Goal: Task Accomplishment & Management: Manage account settings

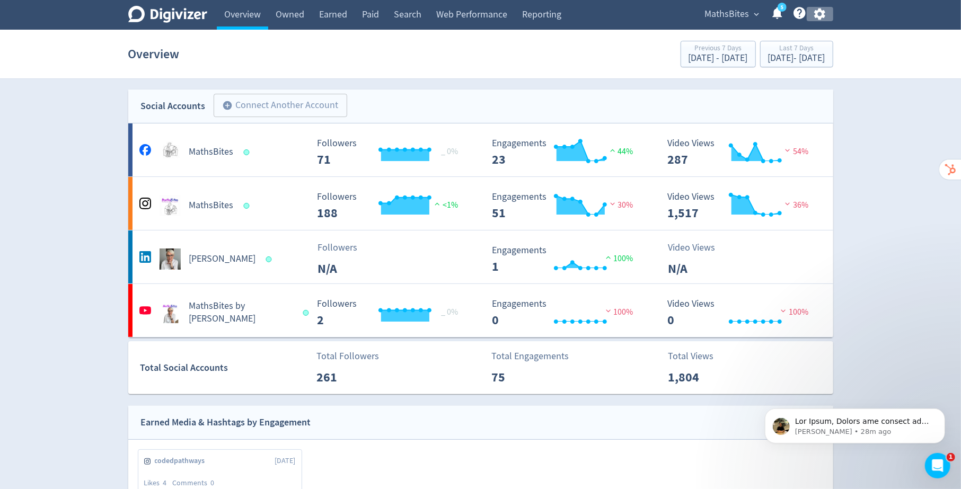
click at [819, 11] on icon "button" at bounding box center [819, 14] width 11 height 12
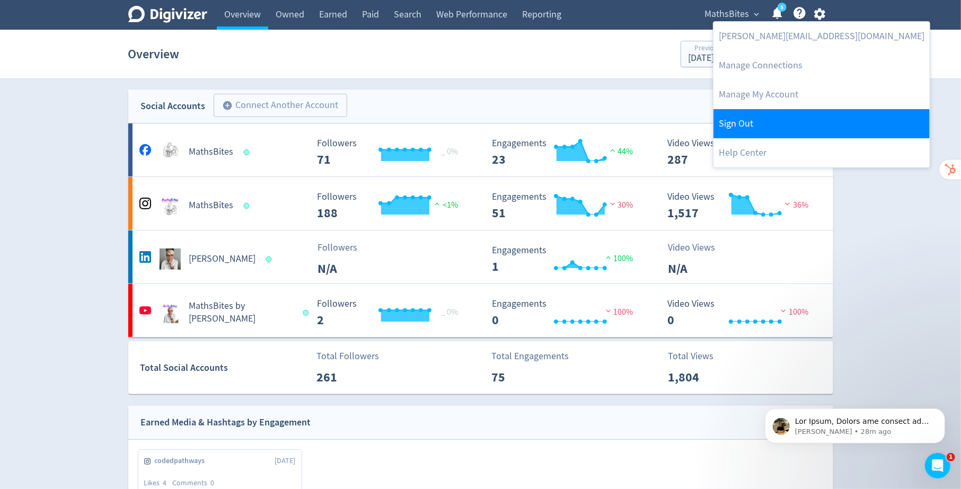
click at [770, 127] on link "Sign Out" at bounding box center [821, 123] width 216 height 29
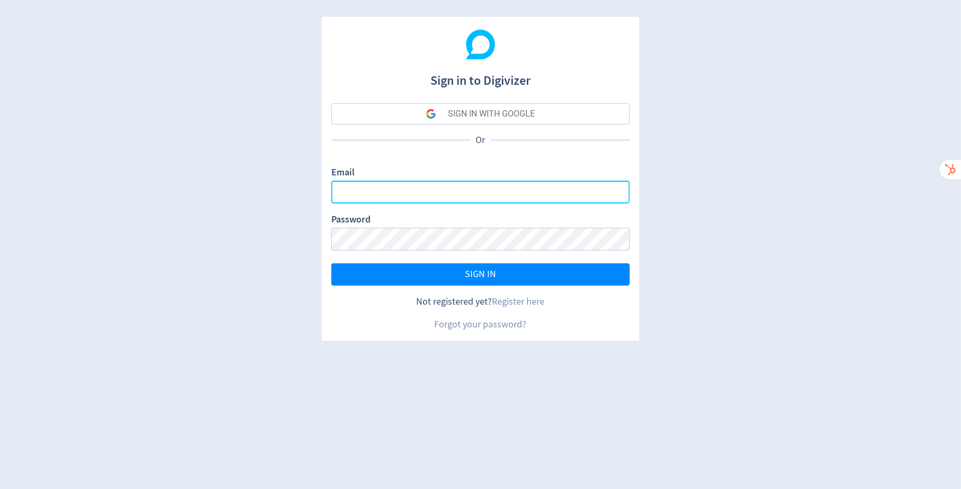
click at [489, 200] on input "Email" at bounding box center [480, 192] width 298 height 23
click at [537, 192] on input "Email" at bounding box center [480, 192] width 298 height 23
click at [0, 489] on com-1password-button at bounding box center [0, 489] width 0 height 0
type input "[PERSON_NAME][EMAIL_ADDRESS][PERSON_NAME][DOMAIN_NAME]"
